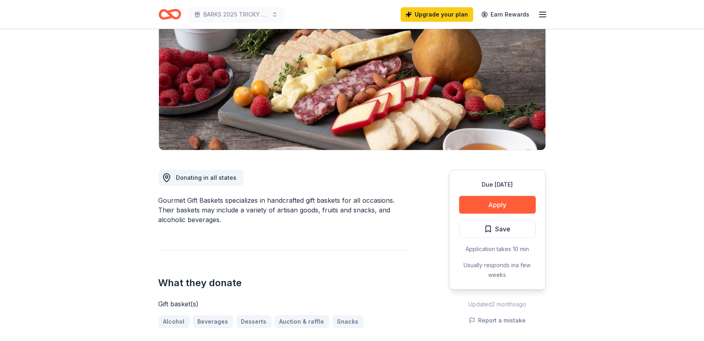
scroll to position [95, 0]
click at [491, 210] on button "Apply" at bounding box center [497, 205] width 77 height 18
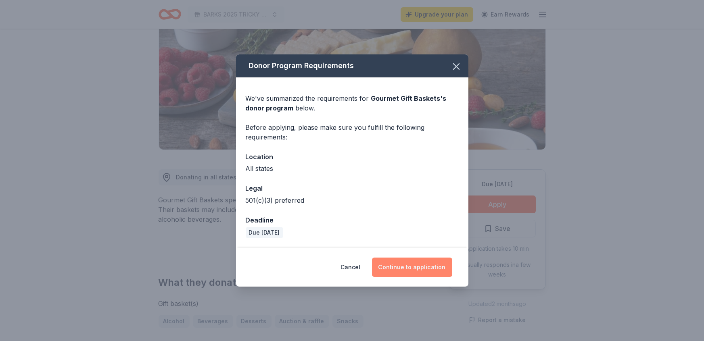
click at [415, 270] on button "Continue to application" at bounding box center [412, 267] width 80 height 19
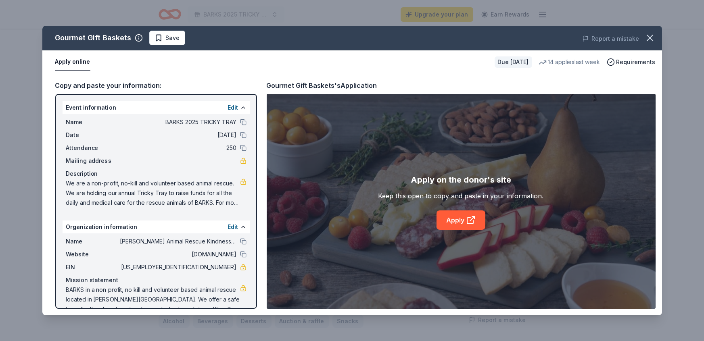
scroll to position [0, 0]
click at [457, 228] on link "Apply" at bounding box center [461, 220] width 49 height 19
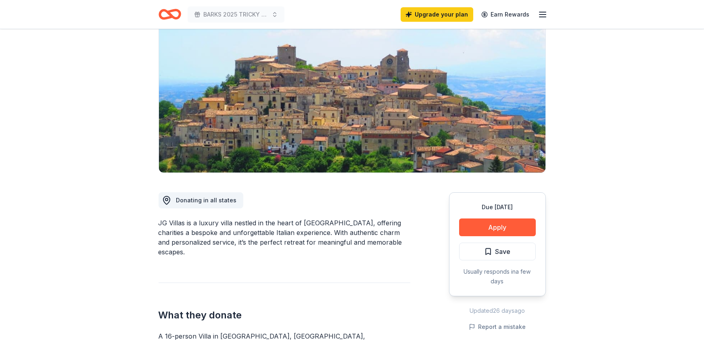
scroll to position [23, 0]
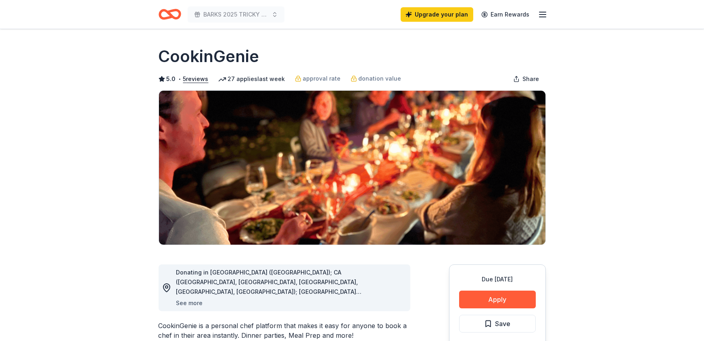
click at [193, 305] on button "See more" at bounding box center [189, 304] width 27 height 10
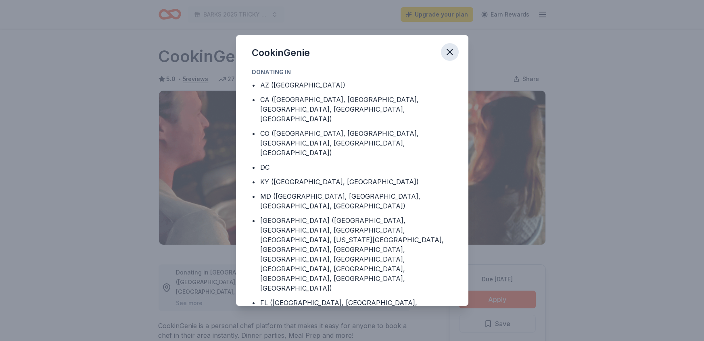
click at [449, 54] on icon "button" at bounding box center [449, 51] width 11 height 11
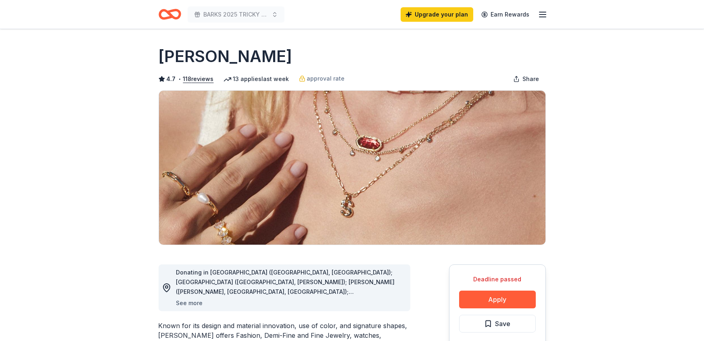
click at [191, 304] on button "See more" at bounding box center [189, 304] width 27 height 10
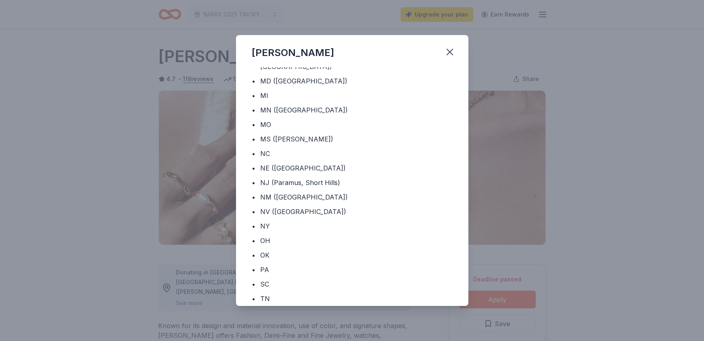
scroll to position [268, 0]
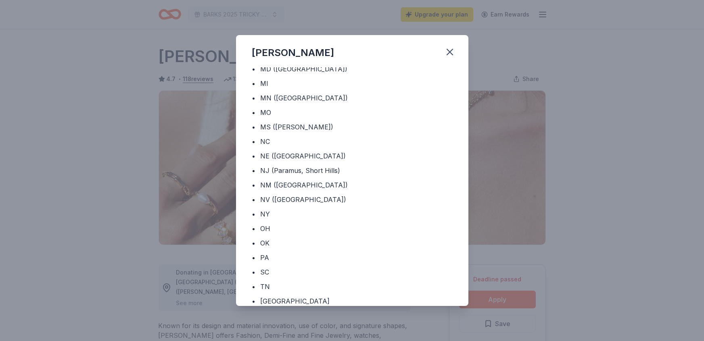
drag, startPoint x: 452, startPoint y: 54, endPoint x: 448, endPoint y: 67, distance: 13.3
click at [451, 54] on icon "button" at bounding box center [449, 51] width 11 height 11
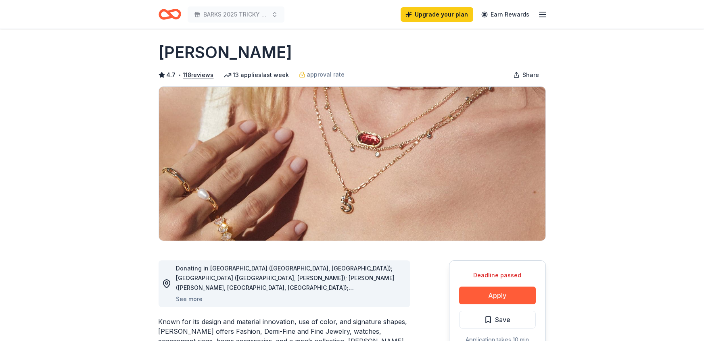
scroll to position [0, 0]
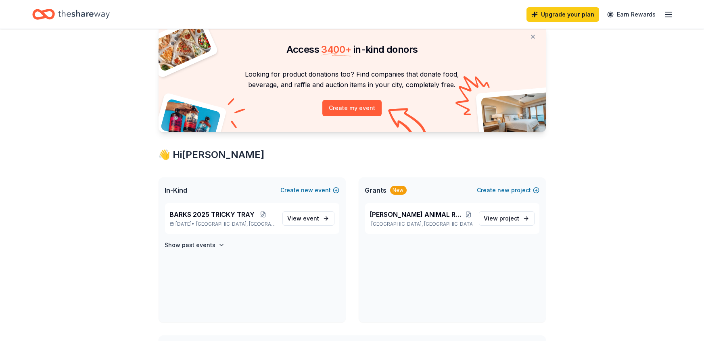
scroll to position [40, 0]
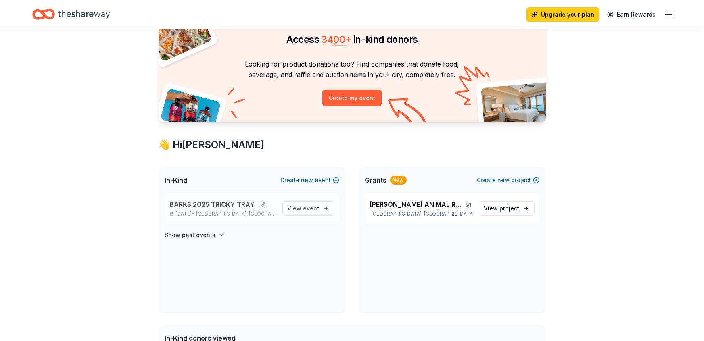
click at [205, 205] on span "BARKS 2025 TRICKY TRAY" at bounding box center [212, 205] width 85 height 10
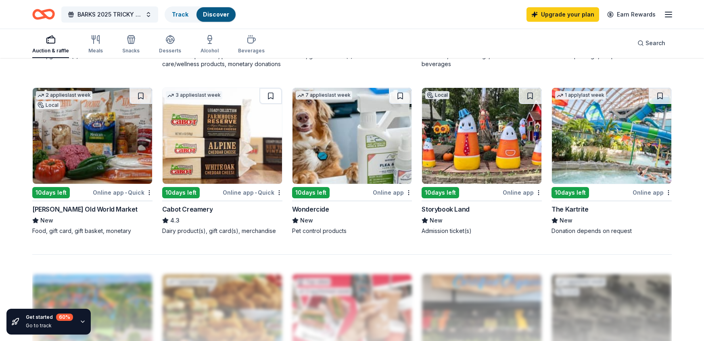
scroll to position [588, 0]
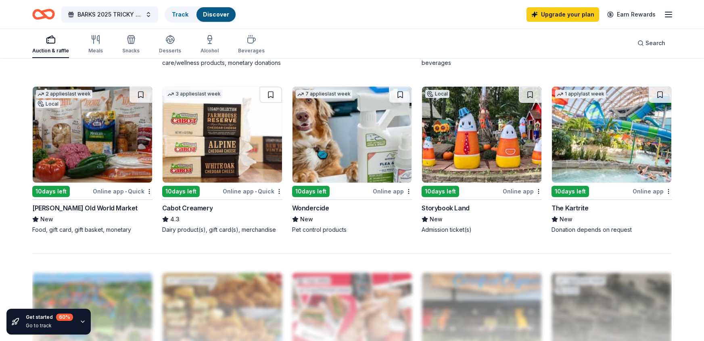
click at [436, 209] on div "Storybook Land" at bounding box center [446, 208] width 48 height 10
click at [566, 207] on div "The Kartrite" at bounding box center [570, 208] width 37 height 10
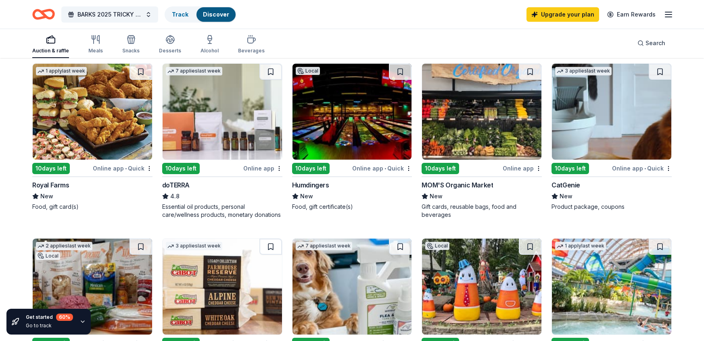
scroll to position [434, 0]
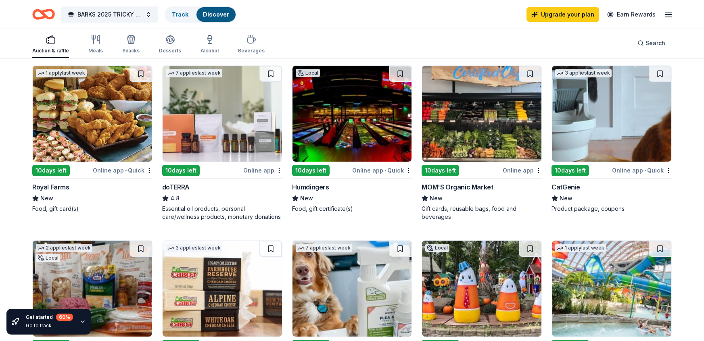
click at [316, 187] on div "Humdingers" at bounding box center [310, 187] width 37 height 10
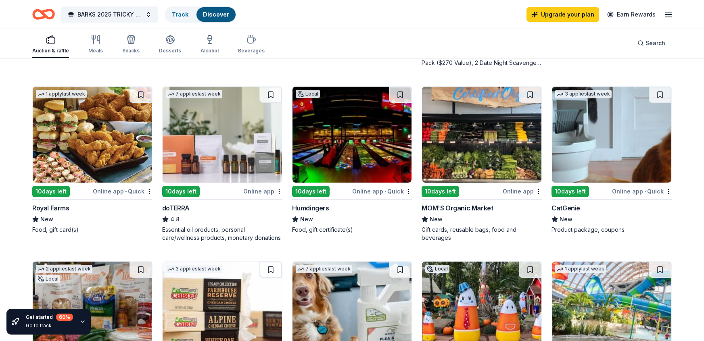
scroll to position [405, 0]
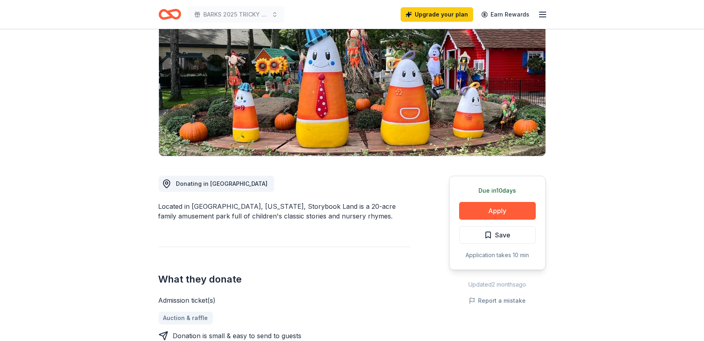
scroll to position [115, 0]
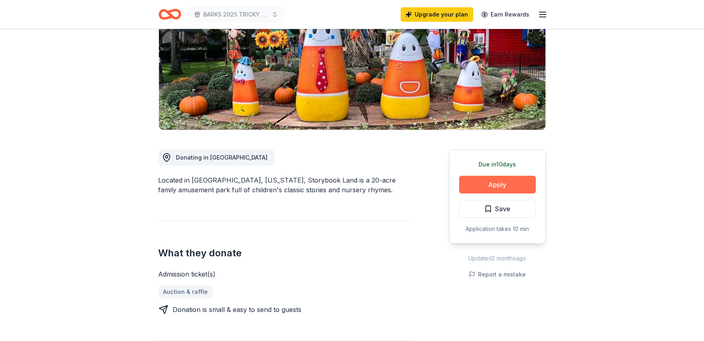
click at [486, 184] on button "Apply" at bounding box center [497, 185] width 77 height 18
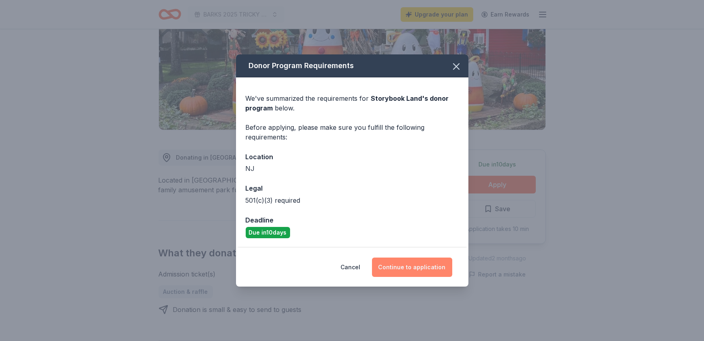
click at [410, 269] on button "Continue to application" at bounding box center [412, 267] width 80 height 19
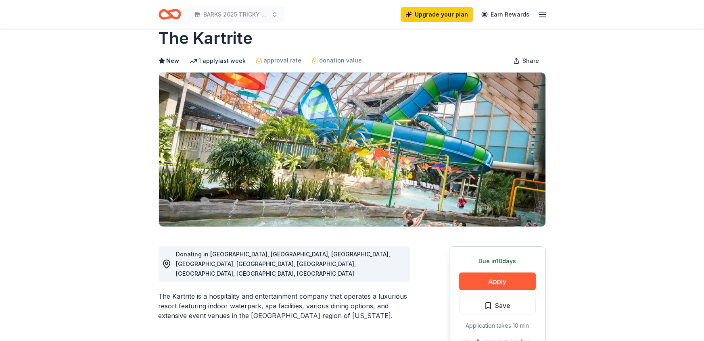
scroll to position [13, 0]
